Goal: Navigation & Orientation: Find specific page/section

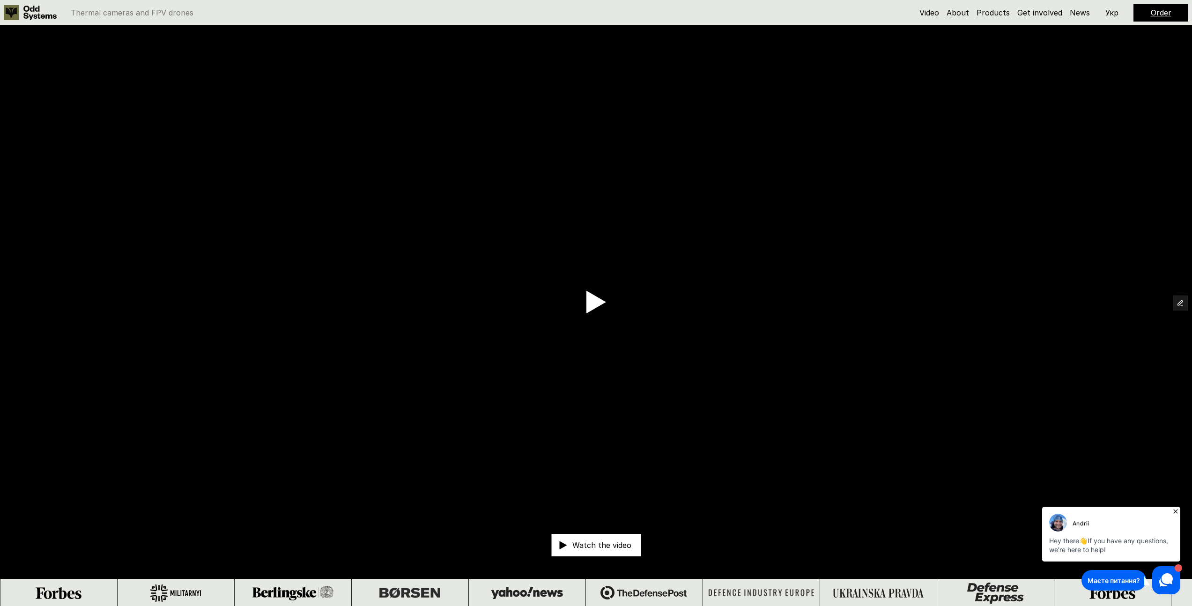
click at [250, 590] on icon at bounding box center [290, 593] width 81 height 15
click at [608, 592] on img at bounding box center [644, 593] width 72 height 15
click at [833, 589] on div at bounding box center [878, 593] width 91 height 9
click at [708, 593] on img at bounding box center [761, 593] width 107 height 10
click at [707, 595] on img at bounding box center [760, 593] width 107 height 10
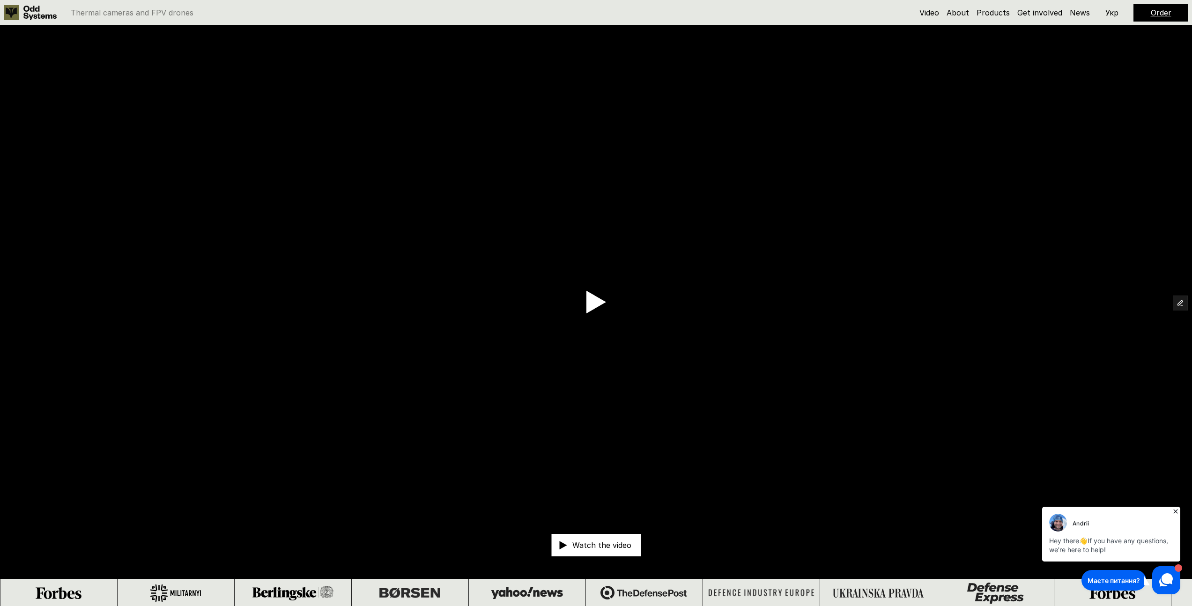
click at [1079, 593] on div at bounding box center [1102, 593] width 46 height 12
click at [1111, 11] on p "Укр" at bounding box center [1111, 12] width 13 height 7
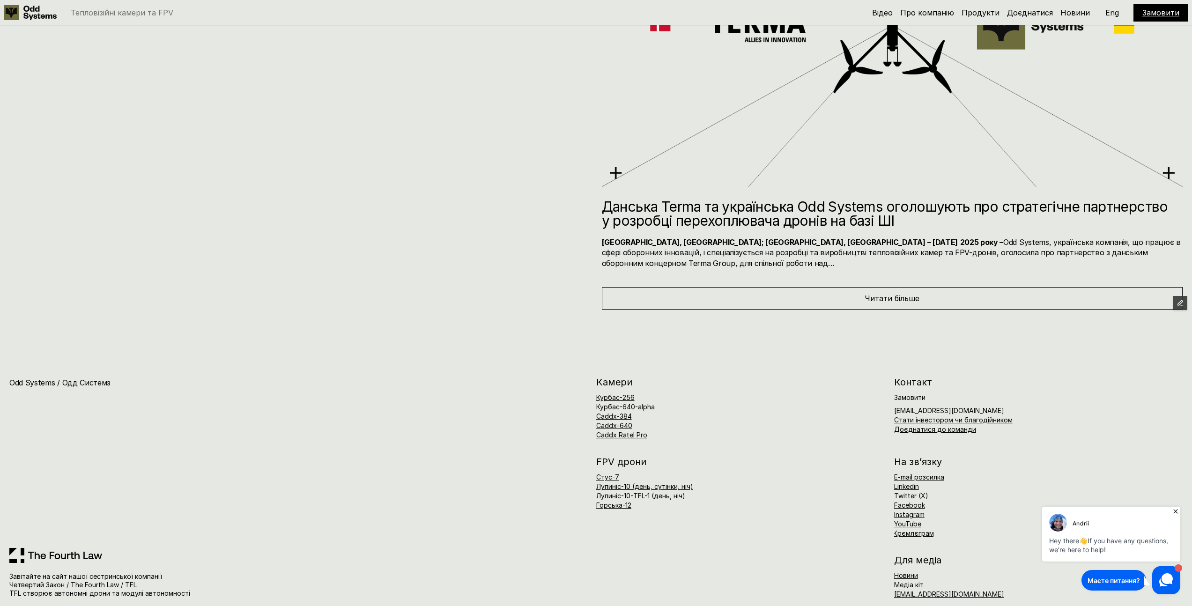
scroll to position [7827, 0]
